Goal: Task Accomplishment & Management: Manage account settings

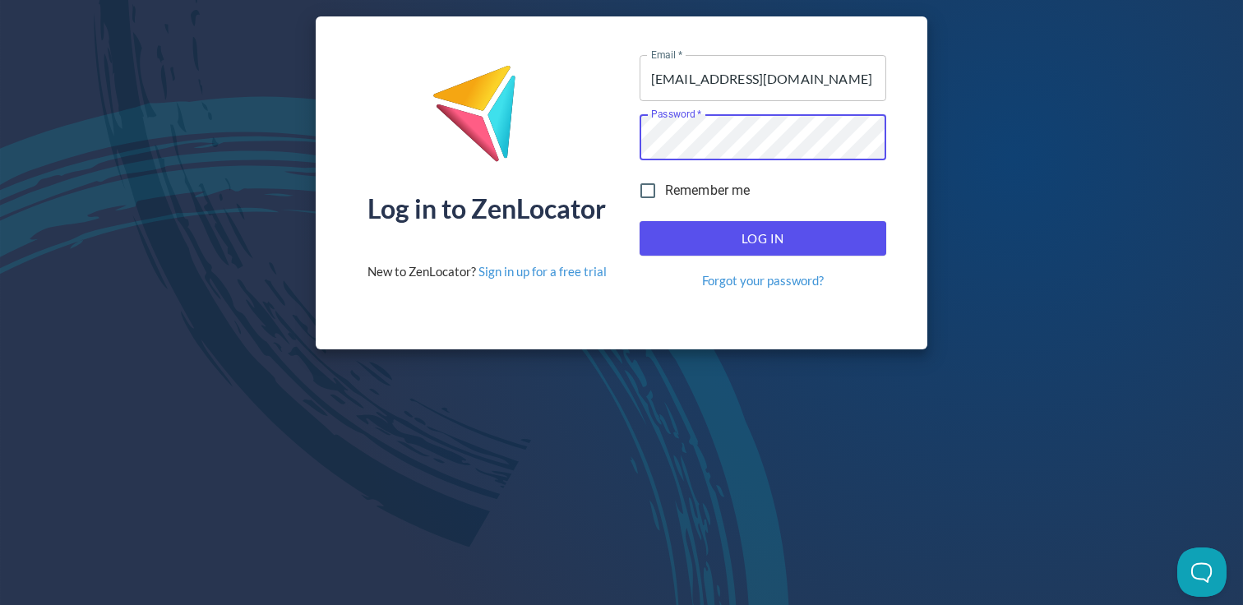
click at [803, 244] on span "Log In" at bounding box center [763, 238] width 211 height 21
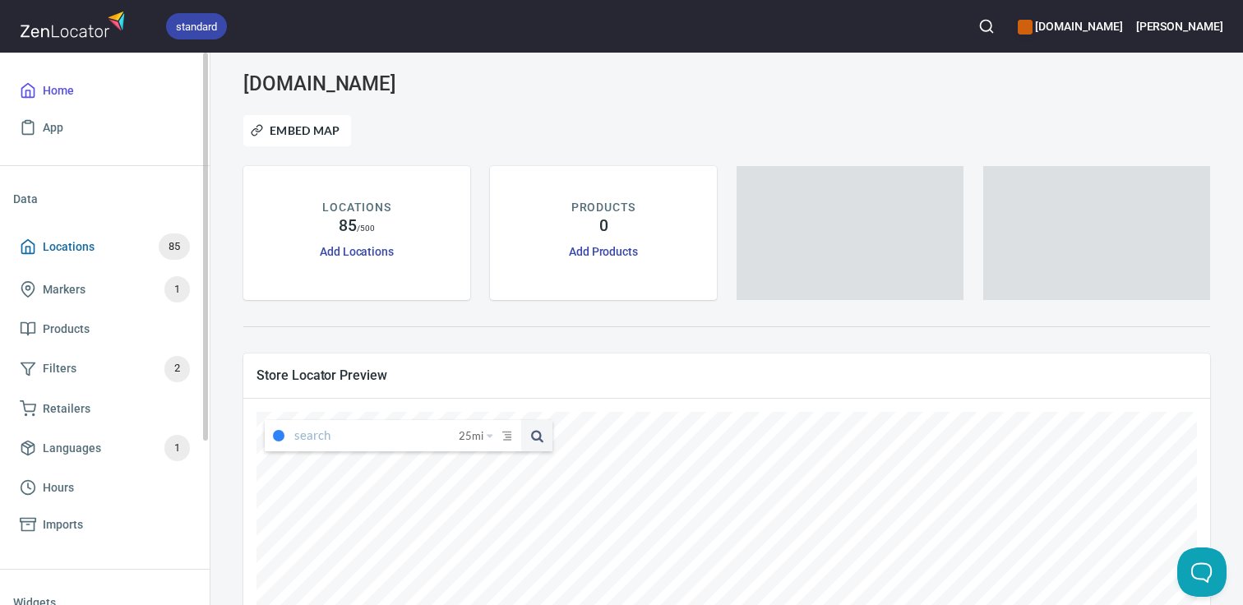
click at [76, 245] on span "Locations" at bounding box center [69, 247] width 52 height 21
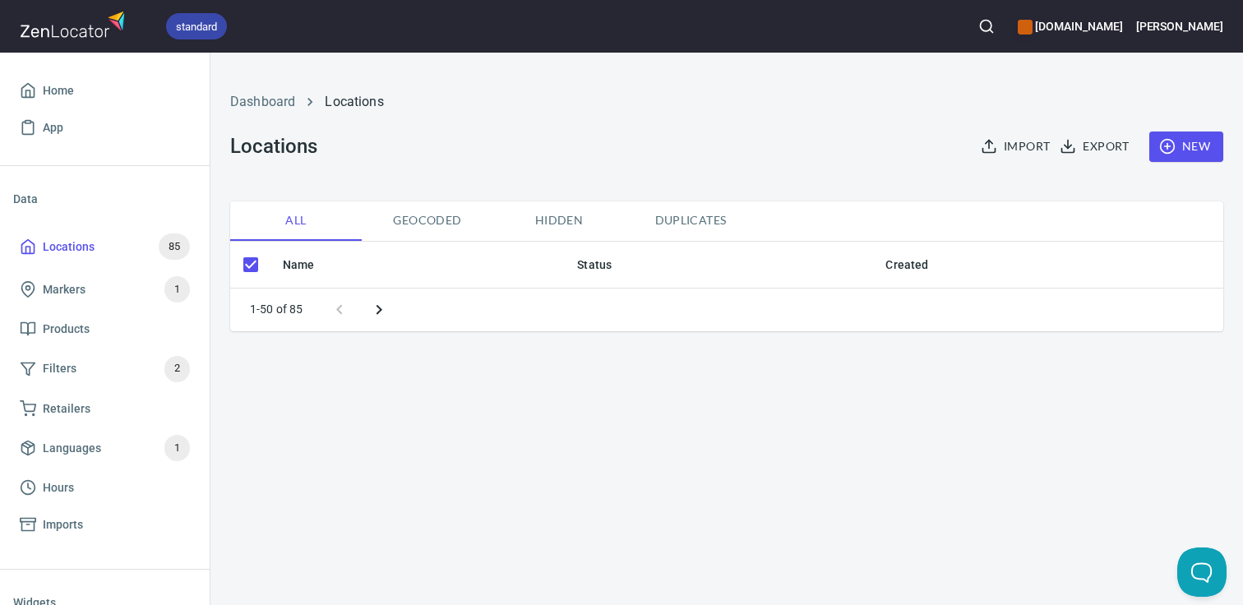
checkbox input "false"
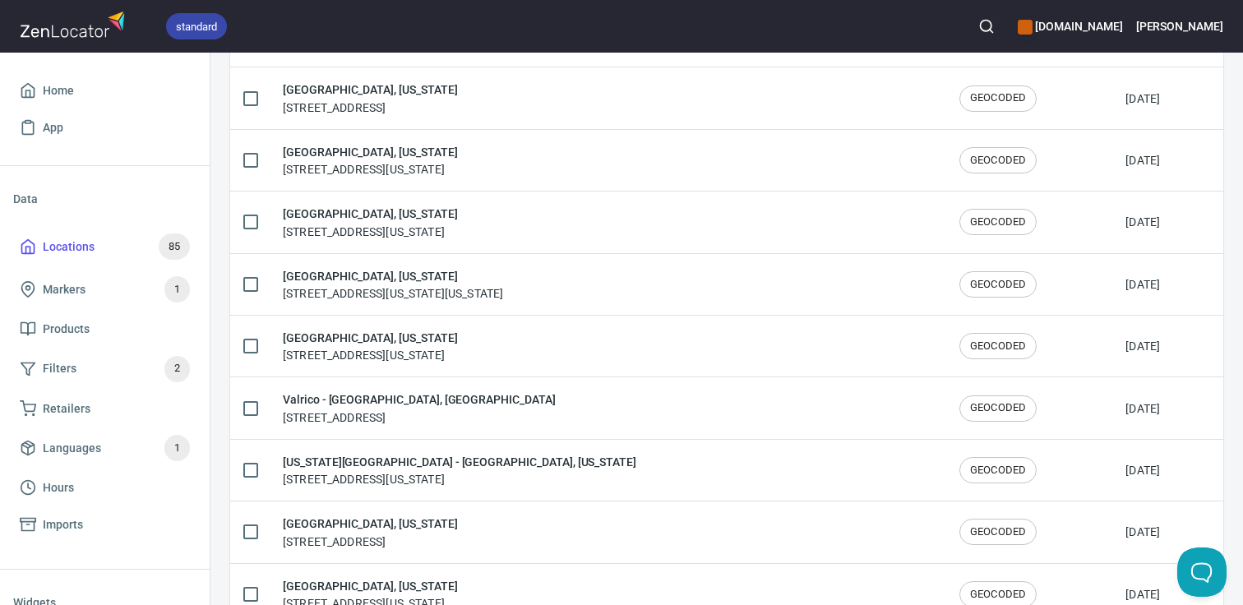
scroll to position [1015, 0]
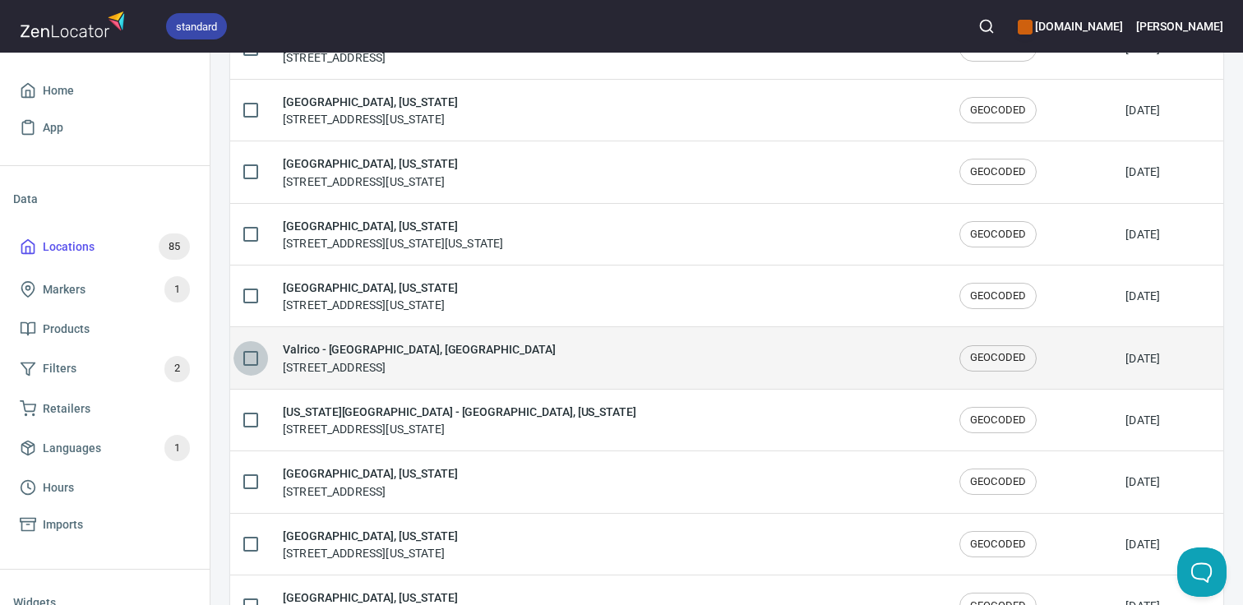
click at [248, 359] on input "checkbox" at bounding box center [251, 358] width 35 height 35
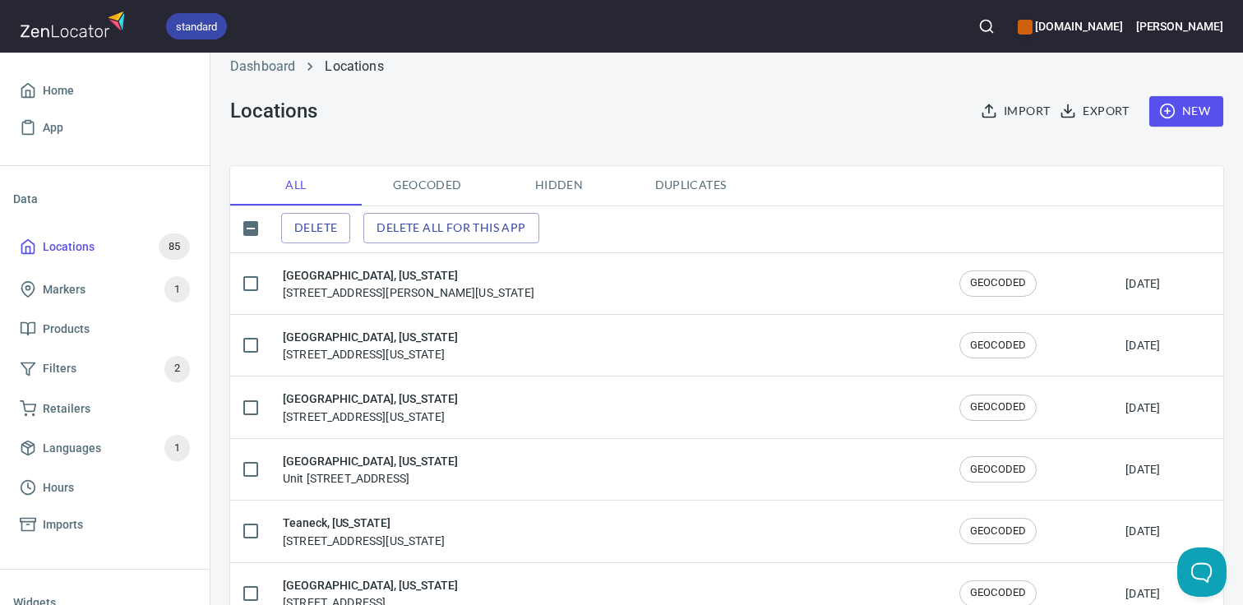
scroll to position [28, 0]
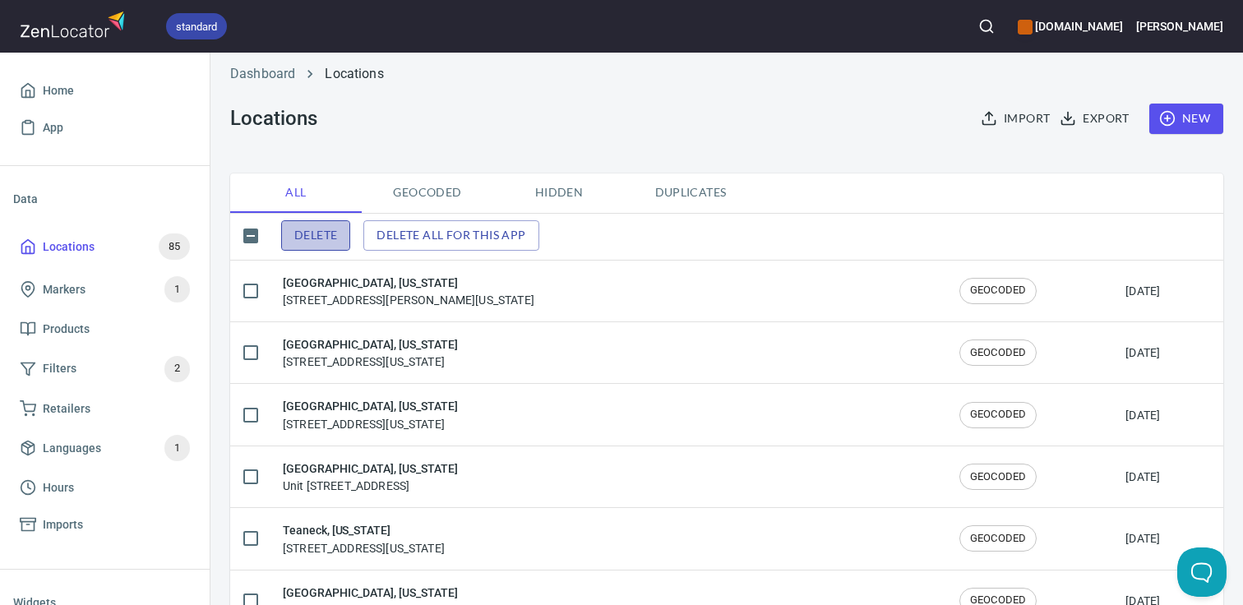
click at [312, 238] on span "Delete" at bounding box center [315, 235] width 43 height 21
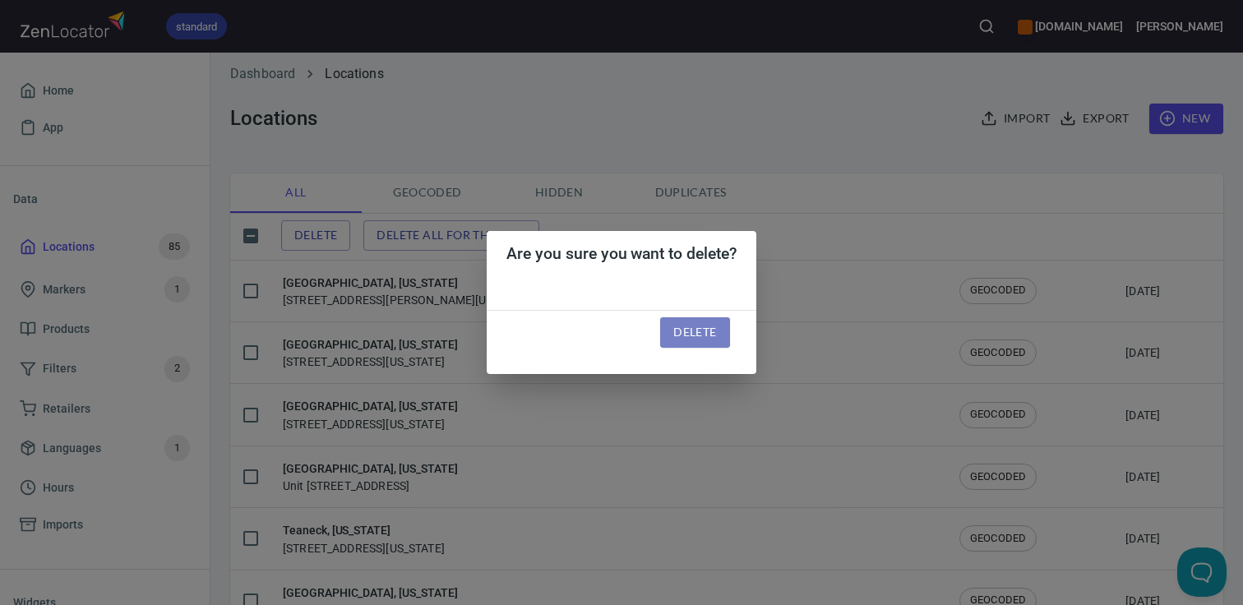
click at [704, 340] on span "Delete" at bounding box center [695, 332] width 43 height 21
checkbox input "false"
